Goal: Task Accomplishment & Management: Complete application form

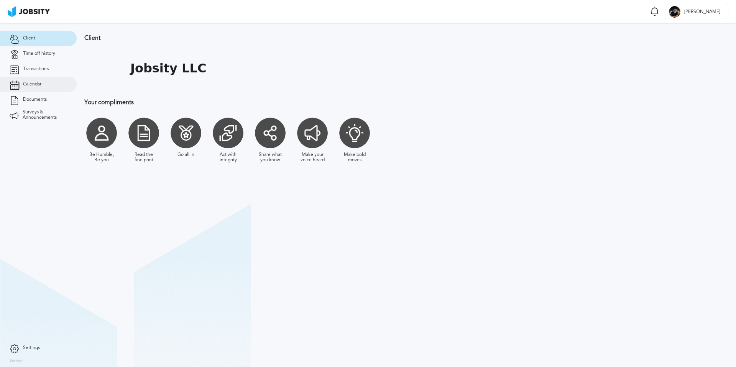
click at [33, 88] on link "Calendar" at bounding box center [38, 84] width 77 height 15
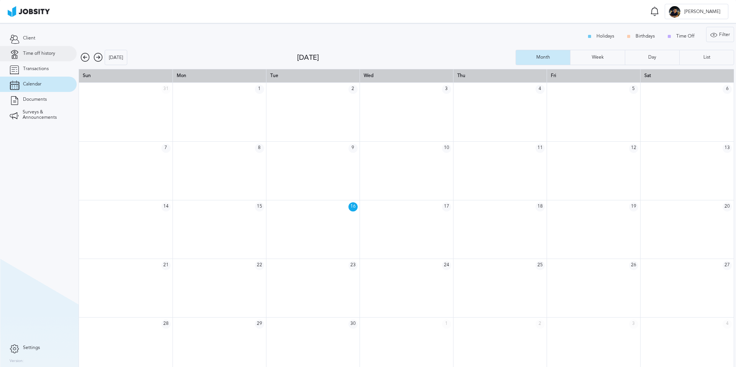
click at [50, 53] on span "Time off history" at bounding box center [39, 53] width 32 height 5
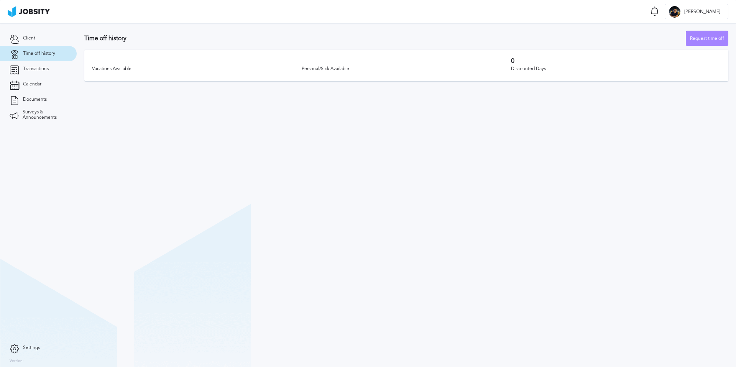
click at [709, 38] on div "Request time off" at bounding box center [707, 38] width 42 height 15
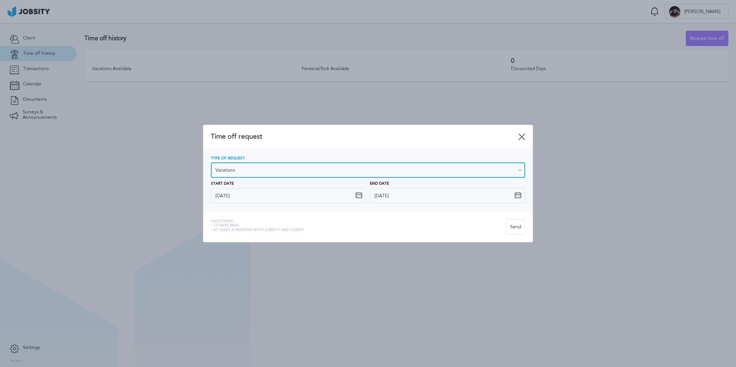
click at [305, 171] on input "Vacations" at bounding box center [368, 170] width 314 height 15
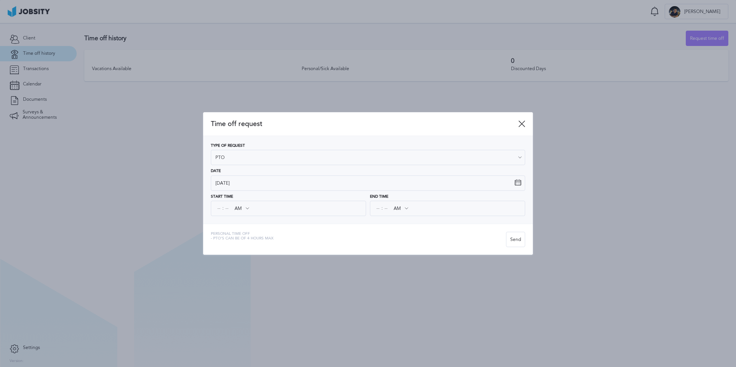
click at [247, 231] on div "Time off request Type of Request PTO Vacations Personal day Sick day PTO Matern…" at bounding box center [368, 183] width 330 height 143
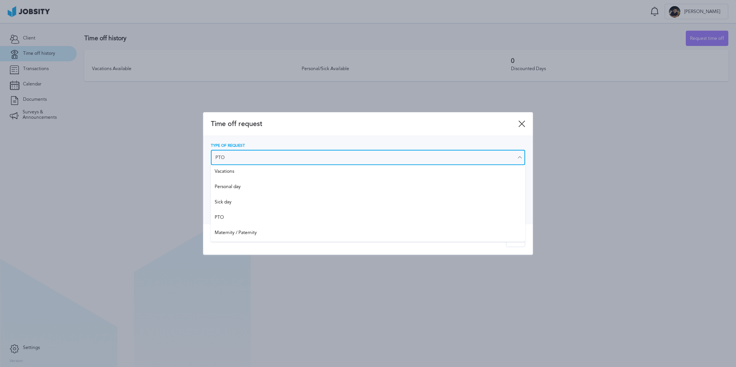
click at [250, 155] on input "PTO" at bounding box center [368, 157] width 314 height 15
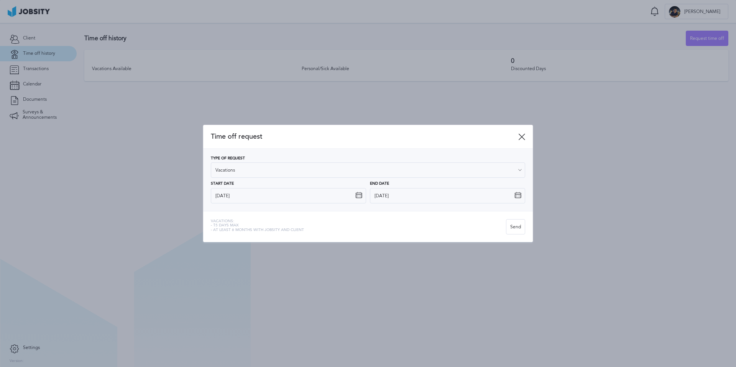
click at [248, 173] on div "Type of Request Vacations Vacations Personal day Sick day PTO Maternity / Pater…" at bounding box center [368, 167] width 314 height 22
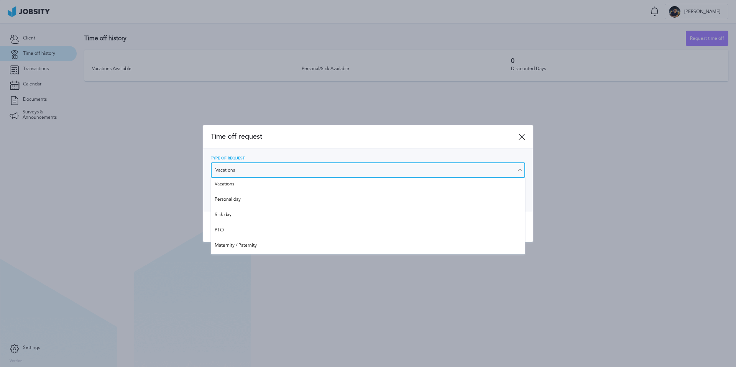
click at [239, 174] on input "Vacations" at bounding box center [368, 170] width 314 height 15
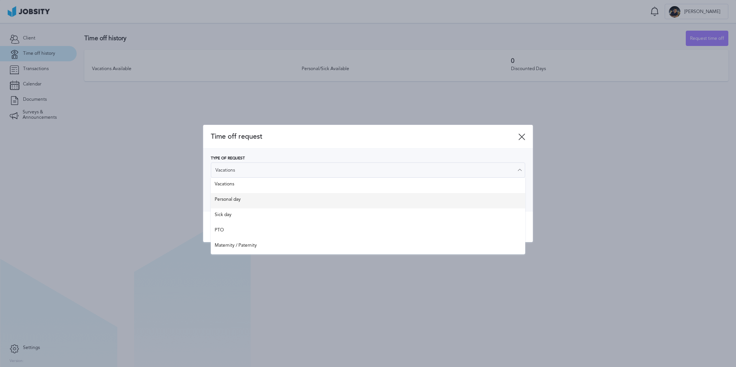
type input "Personal day"
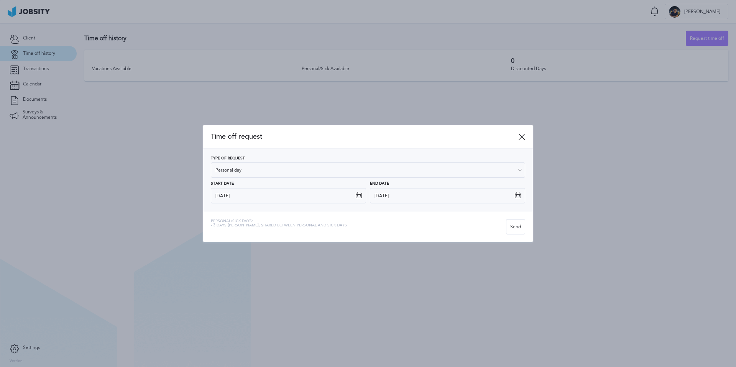
click at [236, 199] on div "Type of Request Personal day Vacations Personal day Sick day PTO Maternity / Pa…" at bounding box center [368, 179] width 314 height 47
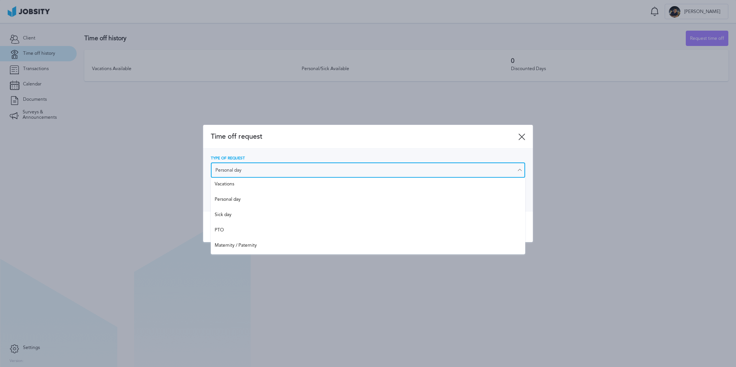
click at [265, 171] on input "Personal day" at bounding box center [368, 170] width 314 height 15
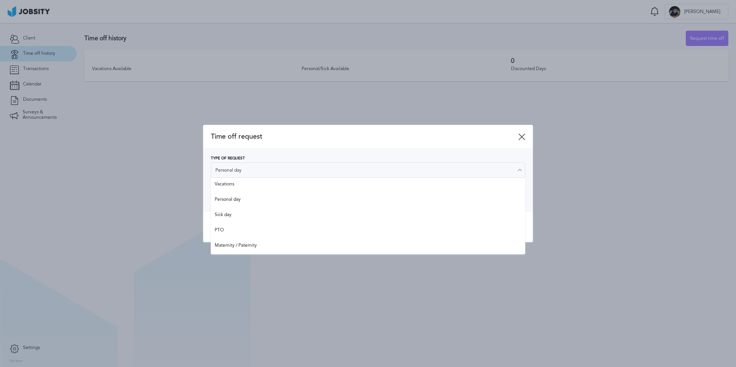
click at [306, 139] on span "Time off request" at bounding box center [365, 137] width 308 height 8
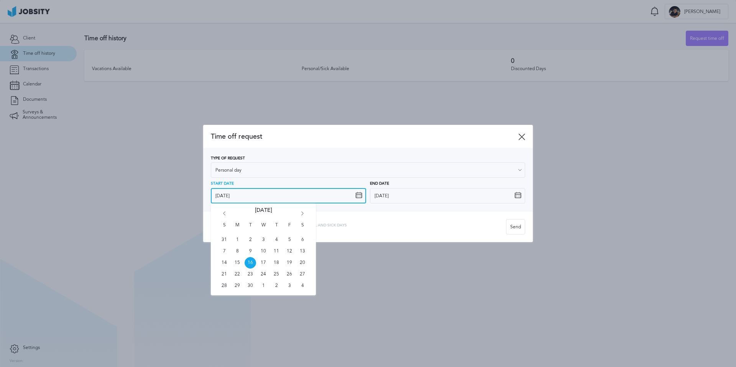
click at [229, 199] on input "[DATE]" at bounding box center [288, 195] width 155 height 15
click at [291, 276] on span "26" at bounding box center [290, 275] width 12 height 12
type input "[DATE]"
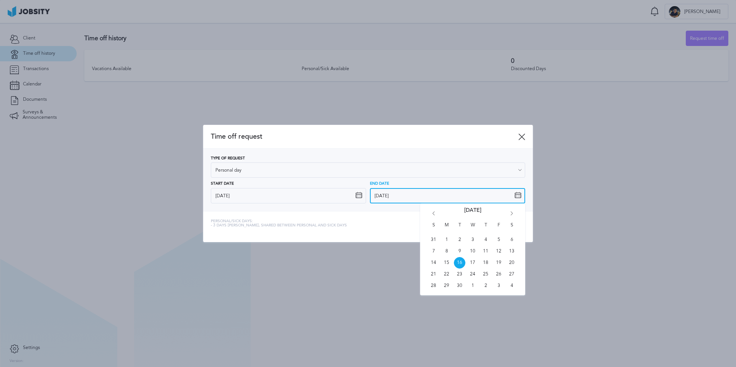
click at [419, 200] on input "[DATE]" at bounding box center [447, 195] width 155 height 15
click at [499, 274] on span "26" at bounding box center [499, 275] width 12 height 12
type input "[DATE]"
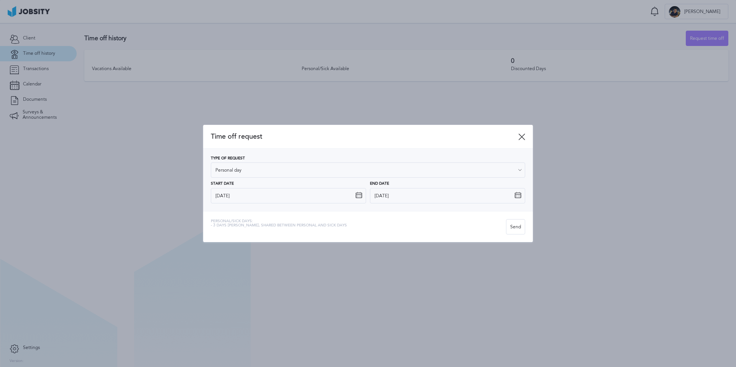
click at [401, 224] on div "Personal/Sick days: - 3 days [PERSON_NAME], shared between personal and sick da…" at bounding box center [358, 226] width 295 height 15
click at [516, 228] on div "Send" at bounding box center [516, 227] width 18 height 15
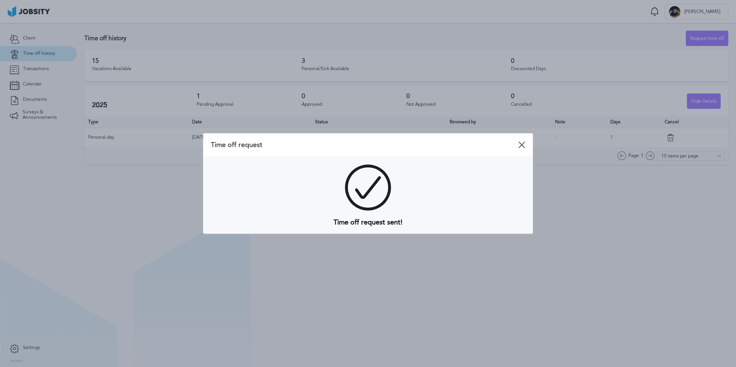
click at [523, 144] on icon at bounding box center [521, 145] width 7 height 7
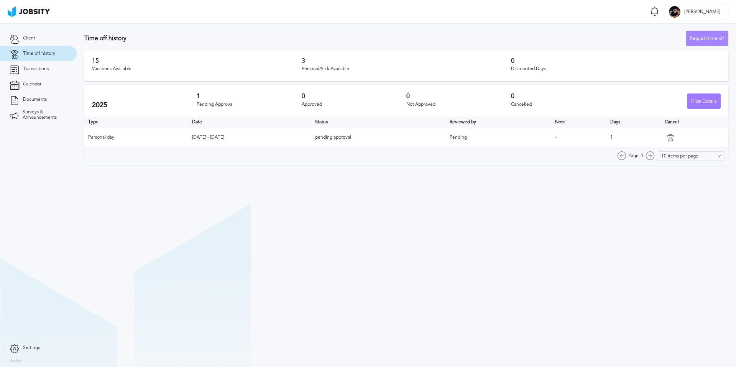
click at [708, 40] on div "Request time off" at bounding box center [707, 38] width 42 height 15
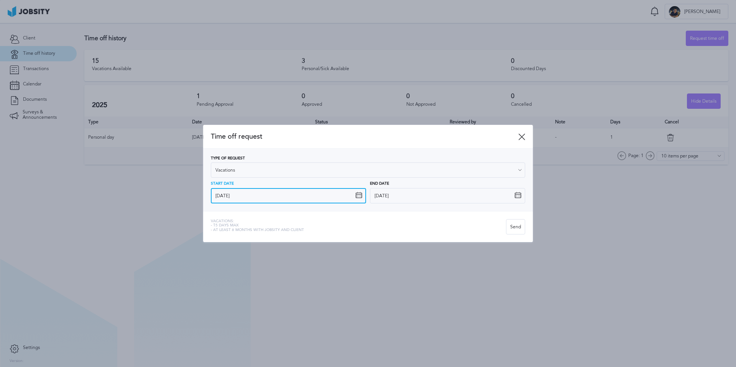
click at [324, 196] on input "[DATE]" at bounding box center [288, 195] width 155 height 15
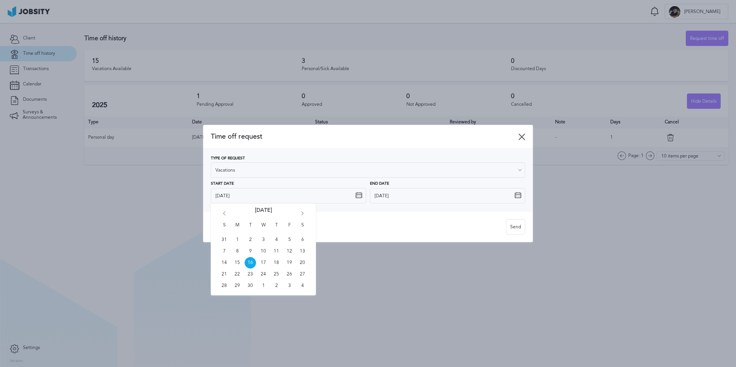
click at [522, 137] on icon at bounding box center [521, 136] width 7 height 7
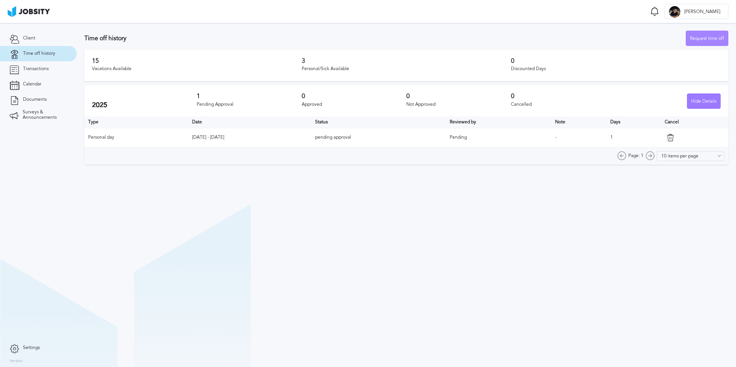
click at [704, 37] on div "Request time off" at bounding box center [707, 38] width 42 height 15
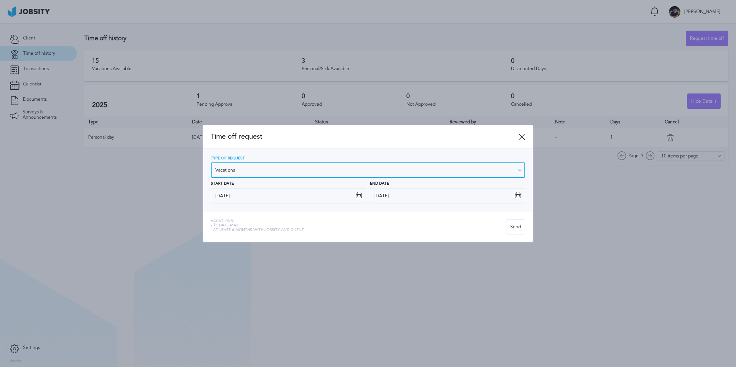
click at [368, 169] on input "Vacations" at bounding box center [368, 170] width 314 height 15
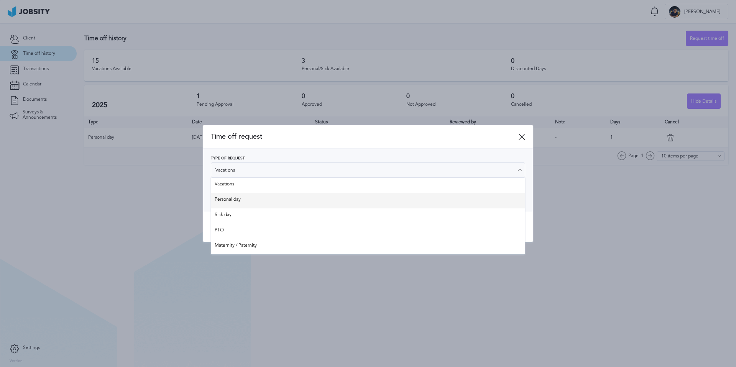
type input "Personal day"
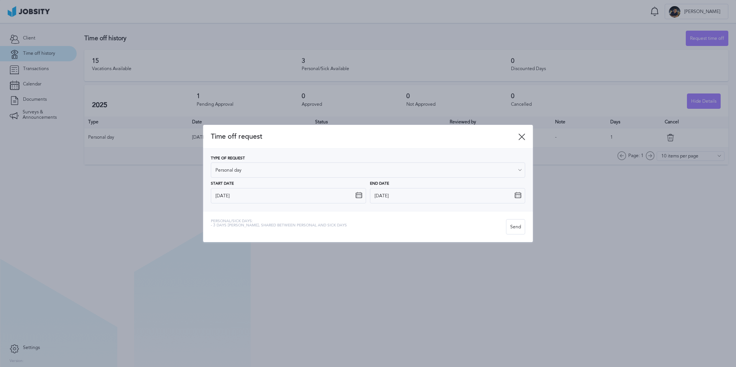
click at [270, 201] on div "Type of Request Personal day Vacations Personal day Sick day PTO Maternity / Pa…" at bounding box center [368, 179] width 314 height 47
click at [338, 198] on input "[DATE]" at bounding box center [288, 195] width 155 height 15
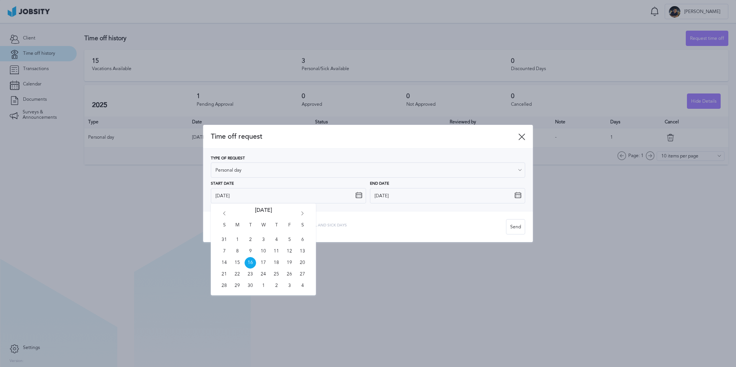
click at [302, 212] on icon "Go forward 1 month" at bounding box center [302, 215] width 7 height 7
click at [290, 249] on span "10" at bounding box center [290, 252] width 12 height 12
type input "[DATE]"
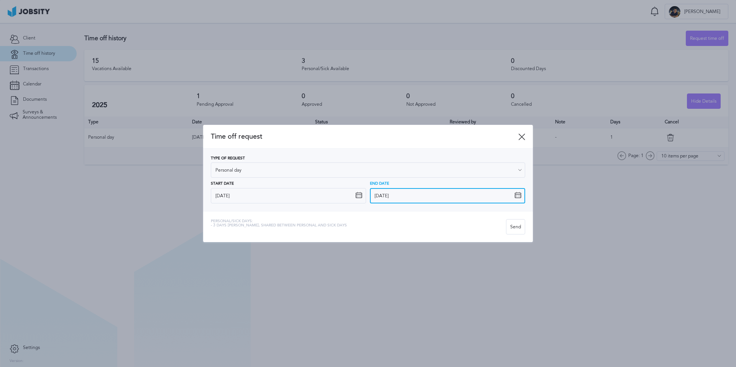
click at [419, 197] on input "[DATE]" at bounding box center [447, 195] width 155 height 15
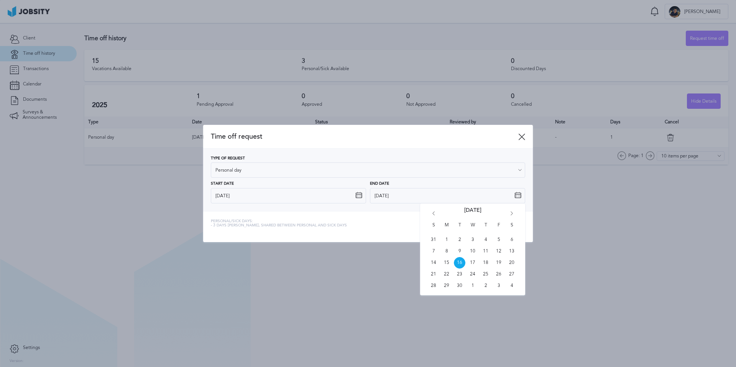
click at [510, 214] on icon "Go forward 1 month" at bounding box center [511, 215] width 7 height 7
click at [497, 248] on span "10" at bounding box center [499, 252] width 12 height 12
type input "[DATE]"
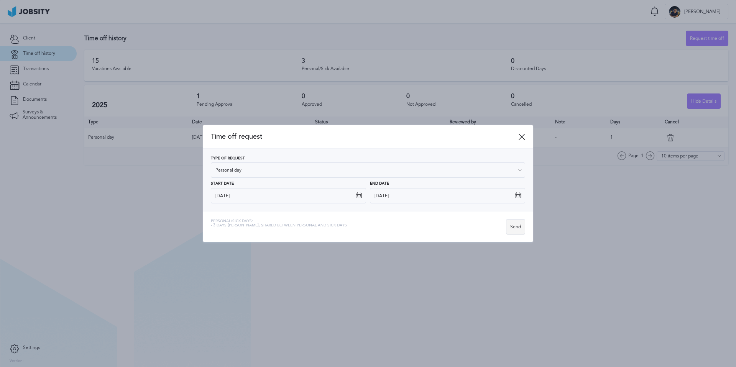
click at [517, 229] on div "Send" at bounding box center [516, 227] width 18 height 15
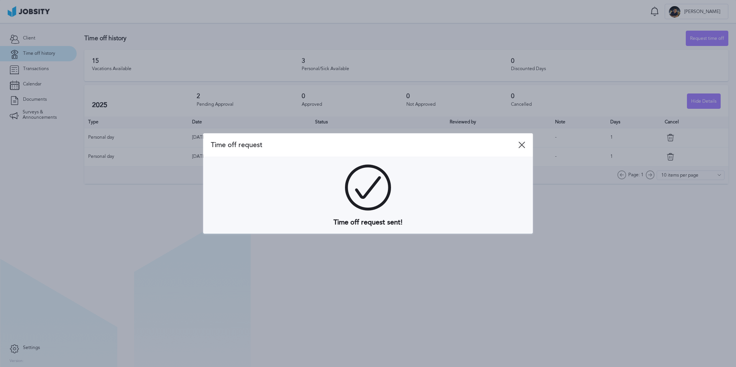
click at [521, 143] on icon at bounding box center [521, 145] width 7 height 7
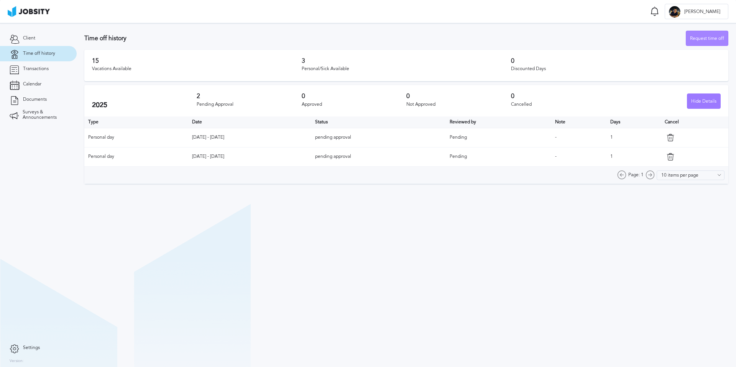
click at [694, 41] on div "Request time off" at bounding box center [707, 38] width 42 height 15
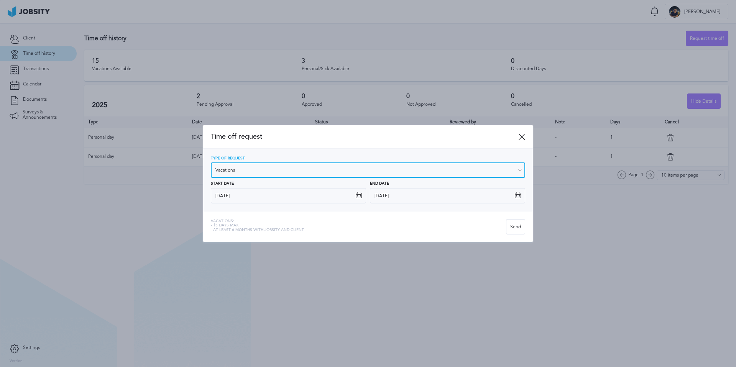
click at [342, 175] on input "Vacations" at bounding box center [368, 170] width 314 height 15
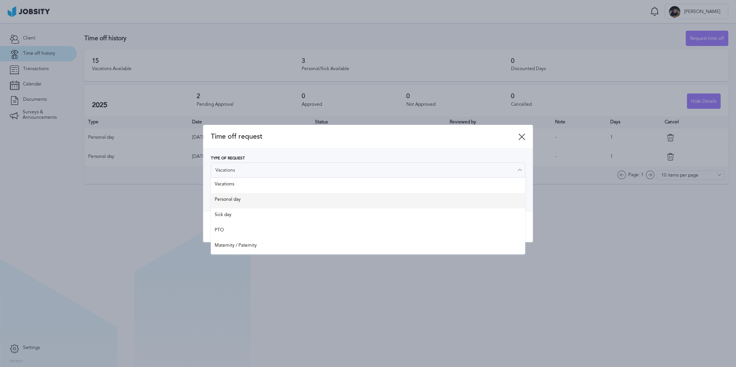
type input "Personal day"
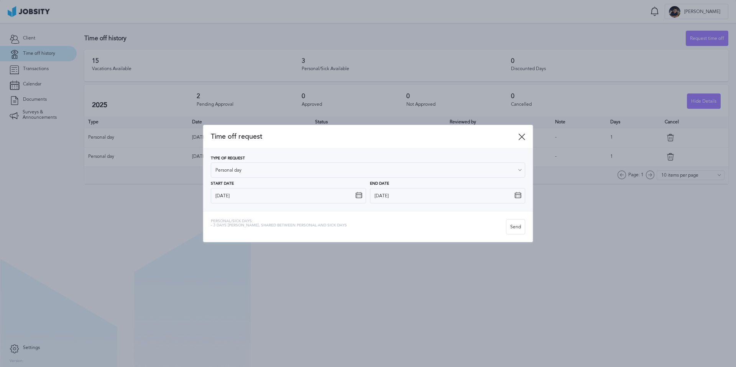
click at [294, 200] on div "Type of Request Personal day Vacations Personal day Sick day PTO Maternity / Pa…" at bounding box center [368, 179] width 314 height 47
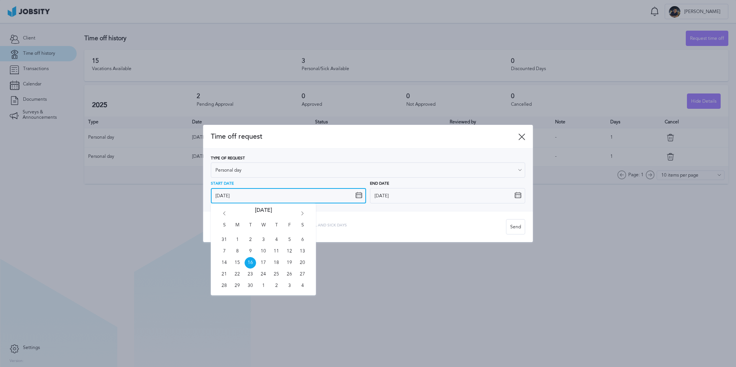
click at [324, 196] on input "[DATE]" at bounding box center [288, 195] width 155 height 15
click at [299, 213] on icon "Go forward 1 month" at bounding box center [302, 215] width 7 height 7
click at [250, 262] on span "14" at bounding box center [251, 263] width 12 height 12
type input "[DATE]"
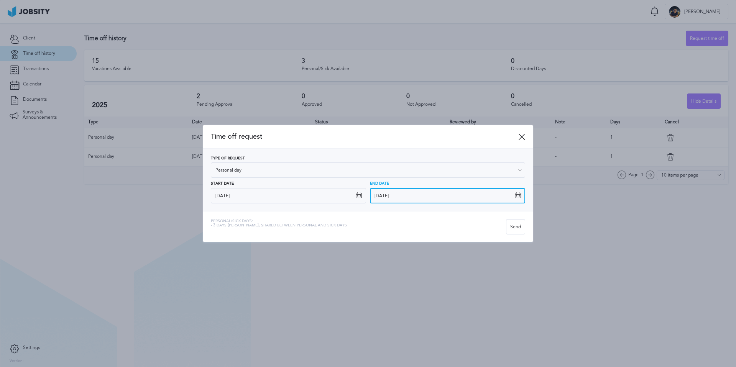
click at [416, 197] on input "[DATE]" at bounding box center [447, 195] width 155 height 15
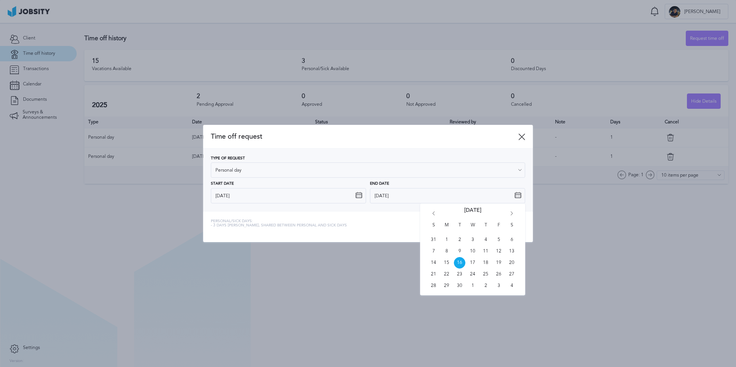
click at [512, 209] on div "S M T W T F S 31 1 2 3 4 5 6 7 8 9 10 11 12 13 14 15 16 17 18 19 20 21 22 23 24…" at bounding box center [472, 250] width 105 height 92
click at [508, 217] on icon "Go forward 1 month" at bounding box center [511, 215] width 7 height 7
click at [457, 261] on span "14" at bounding box center [460, 263] width 12 height 12
type input "[DATE]"
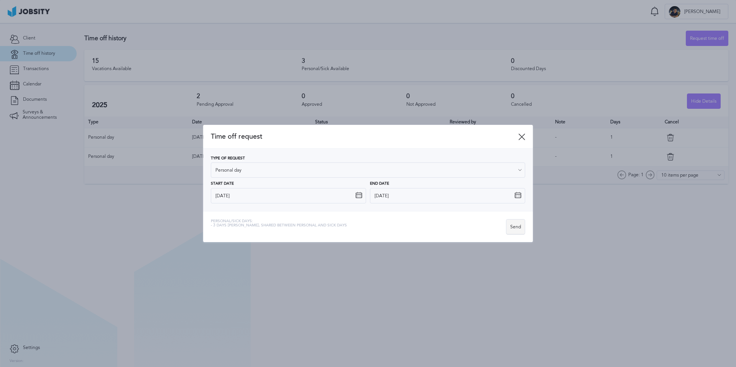
click at [515, 226] on div "Send" at bounding box center [516, 227] width 18 height 15
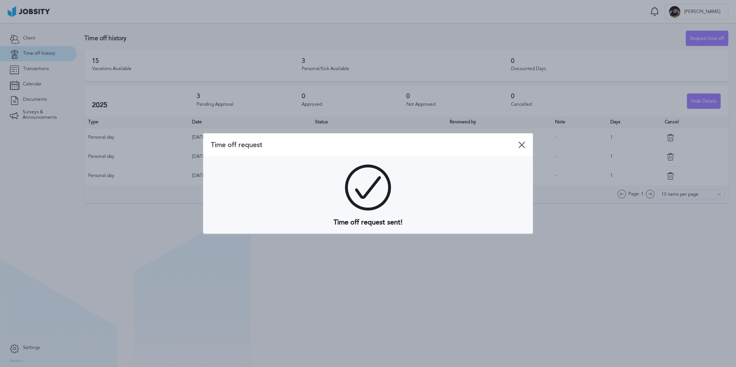
click at [519, 144] on icon at bounding box center [521, 145] width 7 height 7
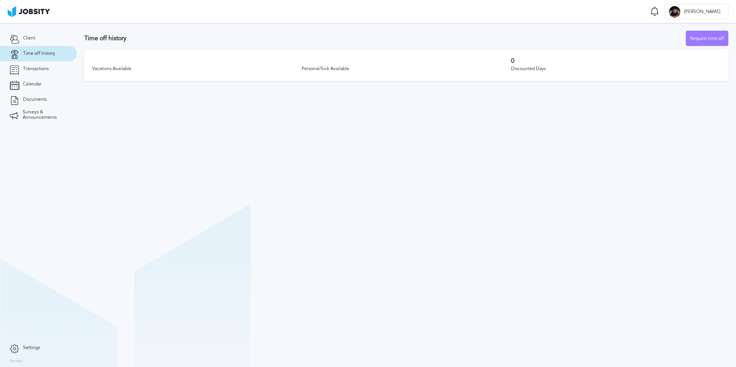
click at [30, 51] on span "Time off history" at bounding box center [39, 53] width 32 height 5
